Goal: Information Seeking & Learning: Compare options

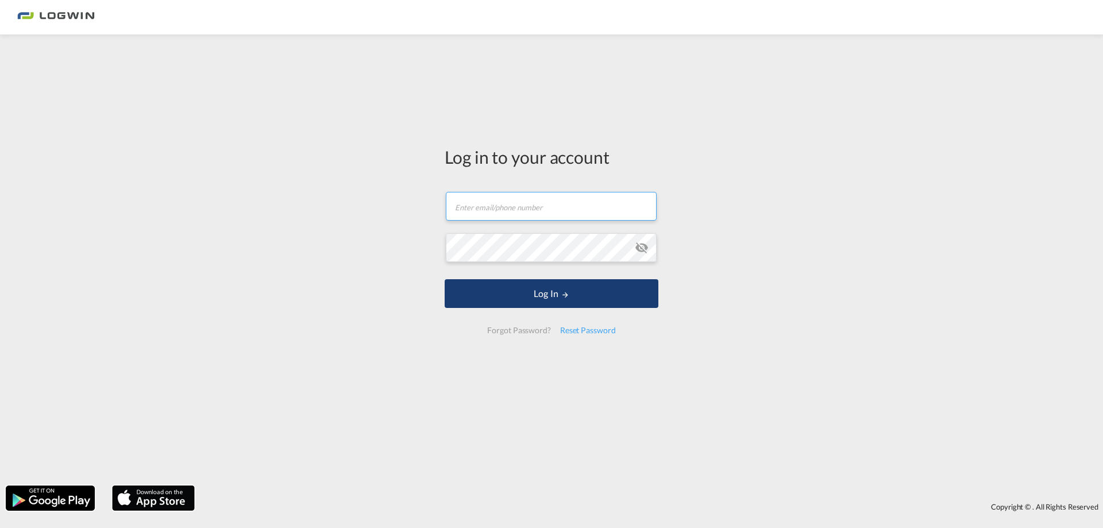
type input "[PERSON_NAME][EMAIL_ADDRESS][DOMAIN_NAME]"
click at [561, 305] on button "Log In" at bounding box center [552, 293] width 214 height 29
type input "[PERSON_NAME][EMAIL_ADDRESS][DOMAIN_NAME]"
click at [562, 299] on md-icon "LOGIN" at bounding box center [565, 295] width 8 height 8
